Goal: Information Seeking & Learning: Find specific fact

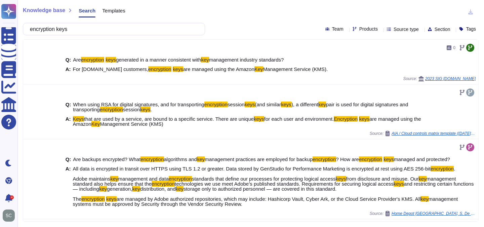
scroll to position [0, 241]
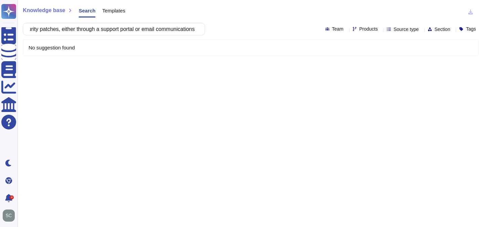
drag, startPoint x: 197, startPoint y: 30, endPoint x: 58, endPoint y: 30, distance: 139.0
click at [58, 30] on input "Evidence of availability of manufacturer support in identifying vulnerabilities…" at bounding box center [112, 29] width 171 height 12
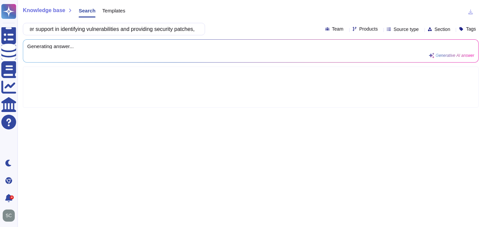
scroll to position [0, 101]
type input "Evidence of availability of manufacturer support in identifying vulnerabilities…"
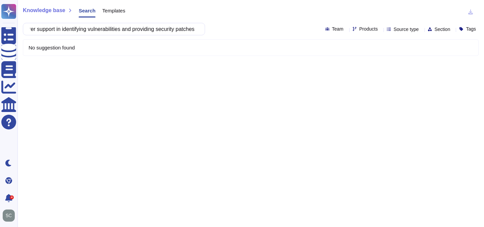
click at [95, 32] on input "Evidence of availability of manufacturer support in identifying vulnerabilities…" at bounding box center [112, 29] width 171 height 12
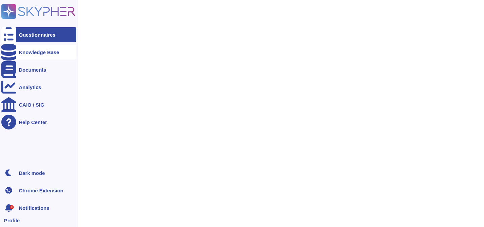
click at [42, 54] on div "Knowledge Base" at bounding box center [39, 52] width 40 height 5
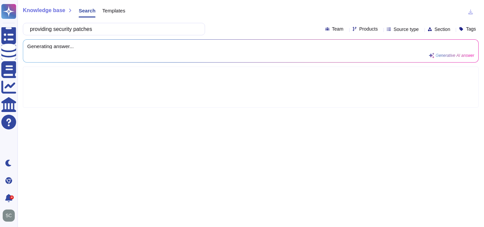
type input "providing security patches"
